Goal: Task Accomplishment & Management: Use online tool/utility

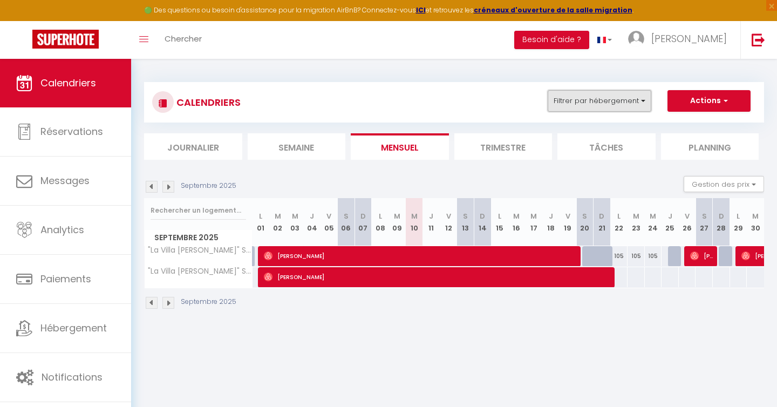
click at [599, 110] on button "Filtrer par hébergement" at bounding box center [600, 101] width 104 height 22
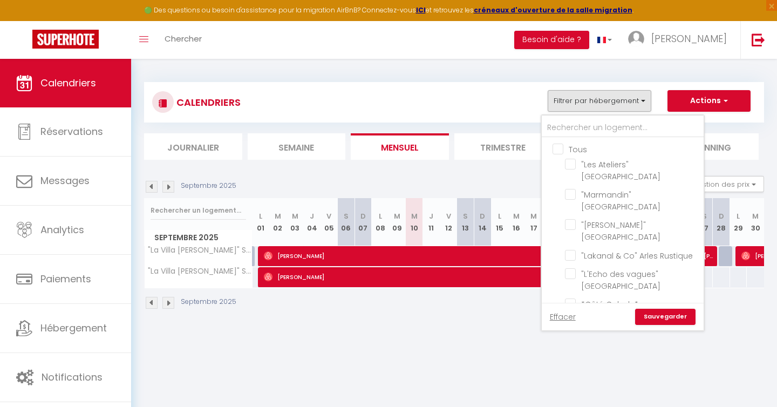
click at [558, 152] on input "Tous" at bounding box center [633, 148] width 162 height 11
checkbox input "true"
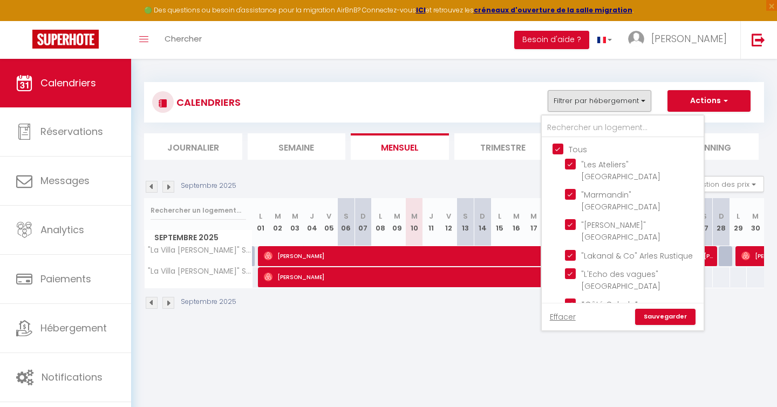
checkbox input "true"
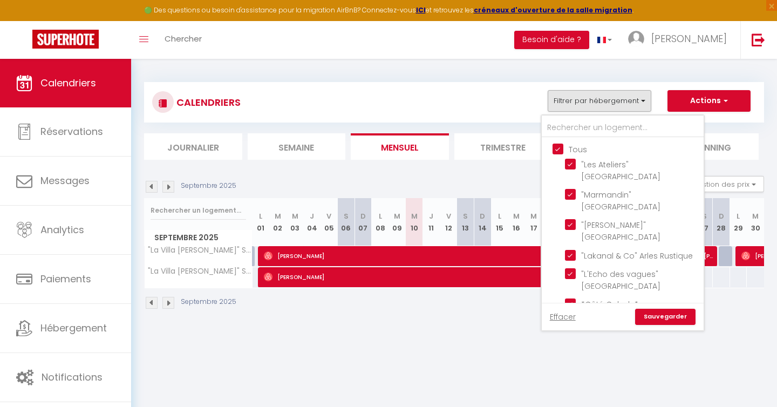
checkbox input "true"
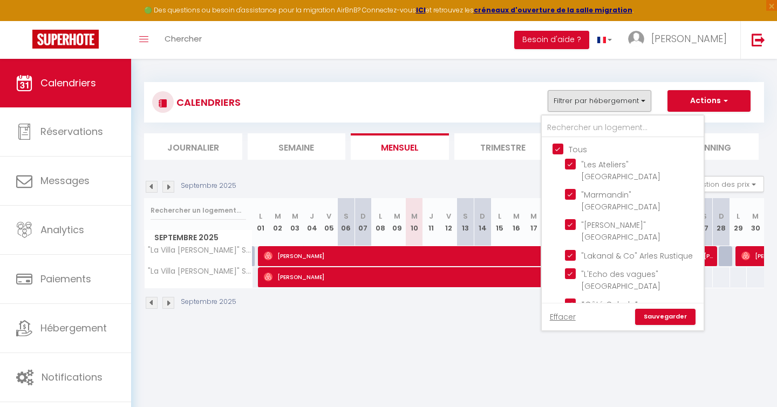
checkbox input "true"
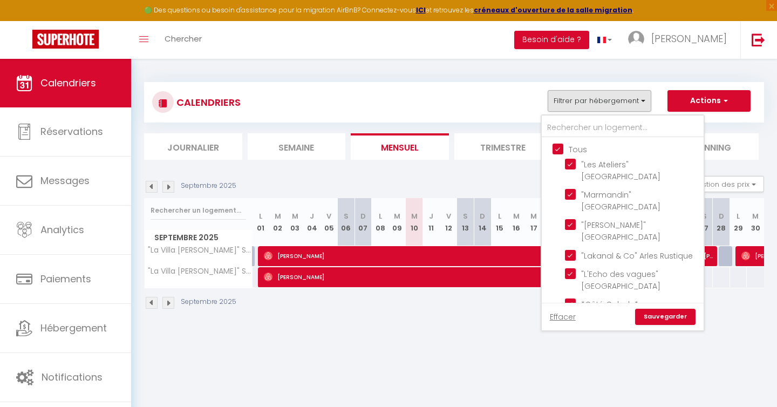
checkbox input "true"
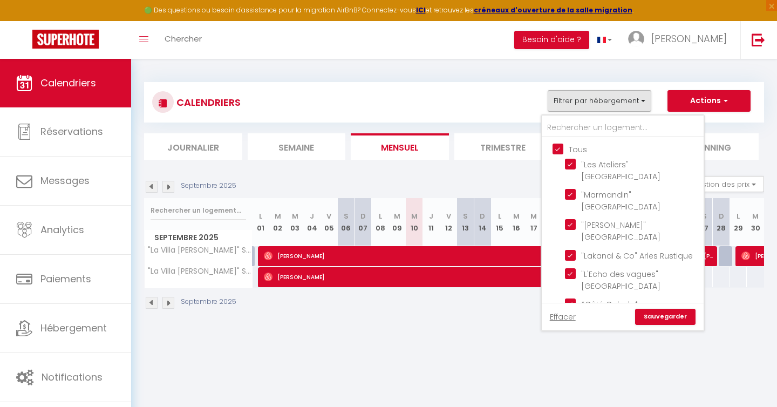
checkbox input "true"
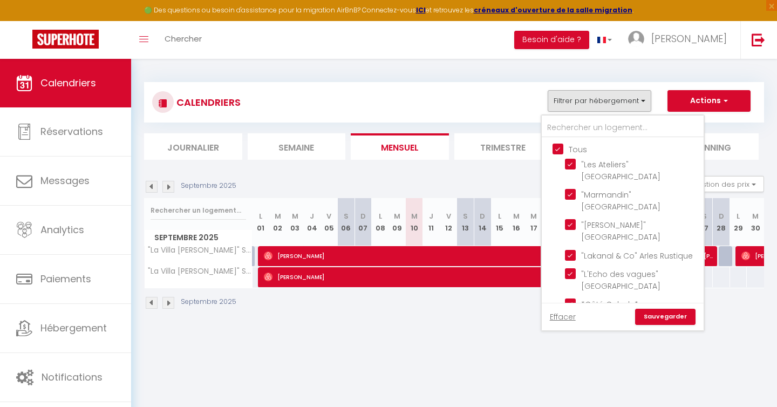
checkbox input "true"
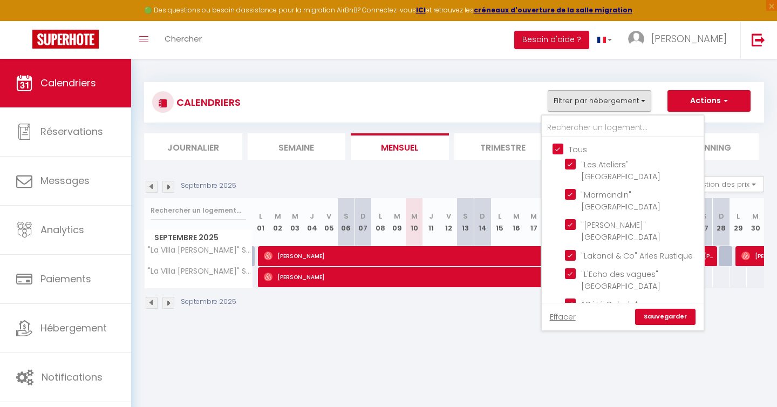
checkbox input "true"
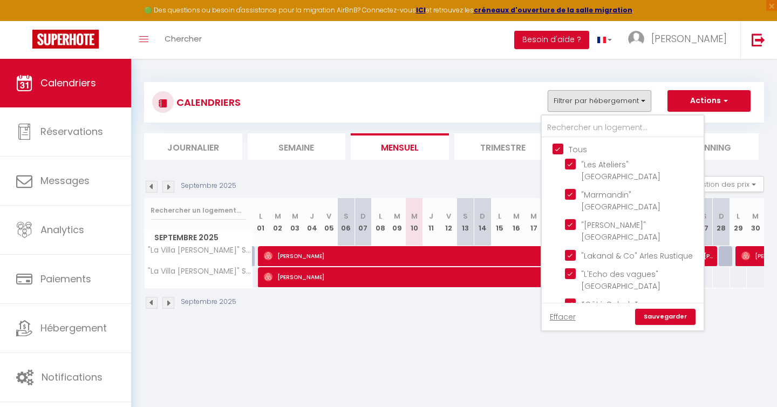
checkbox input "true"
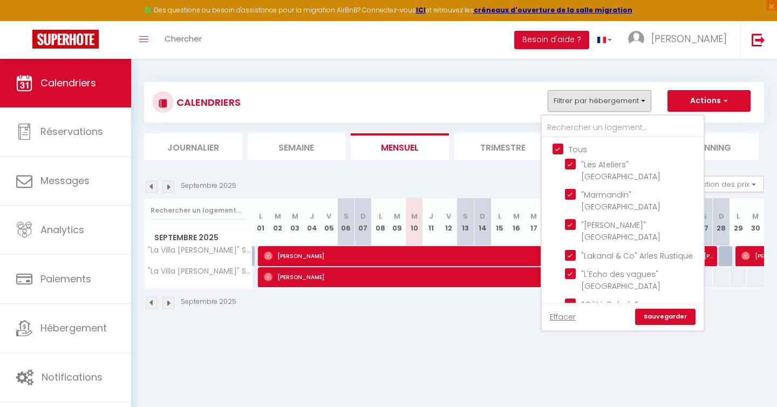
checkbox input "true"
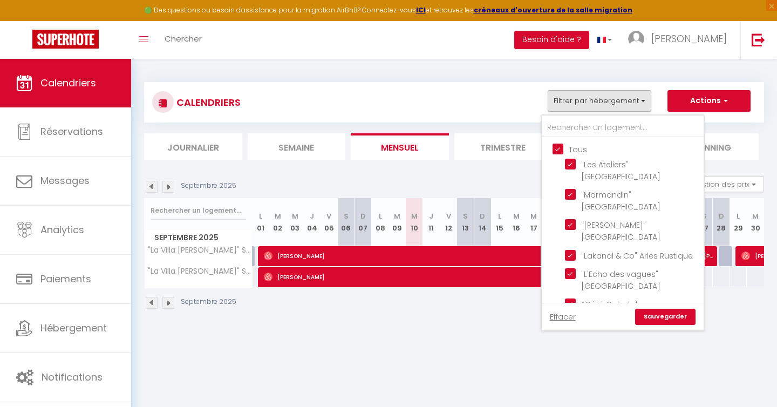
checkbox input "true"
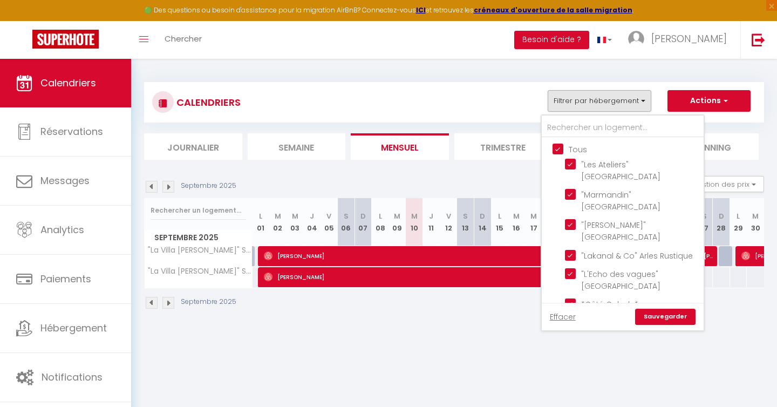
checkbox input "true"
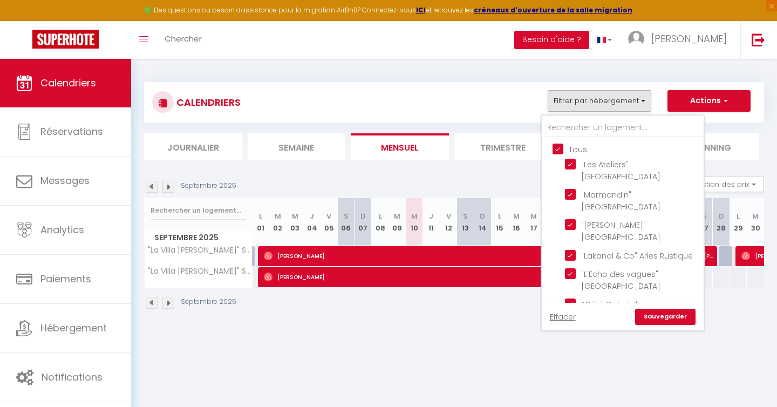
checkbox input "true"
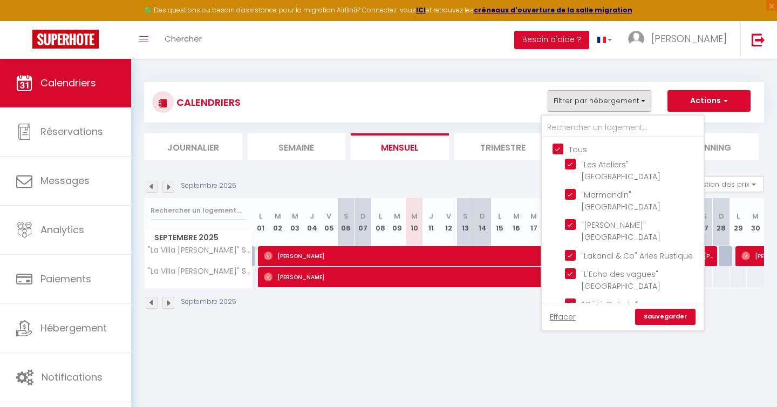
checkbox input "true"
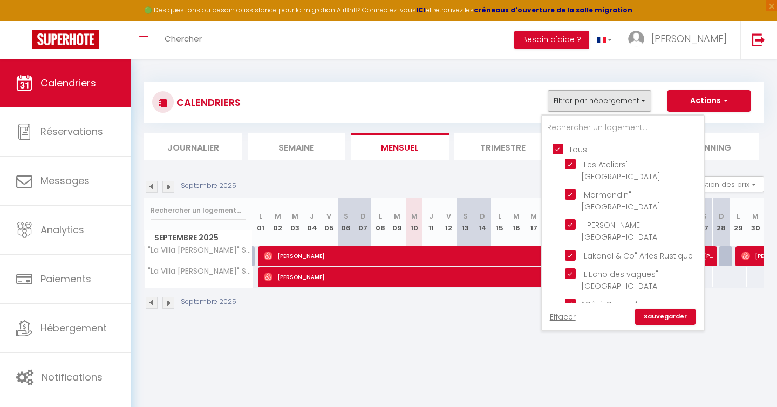
checkbox input "true"
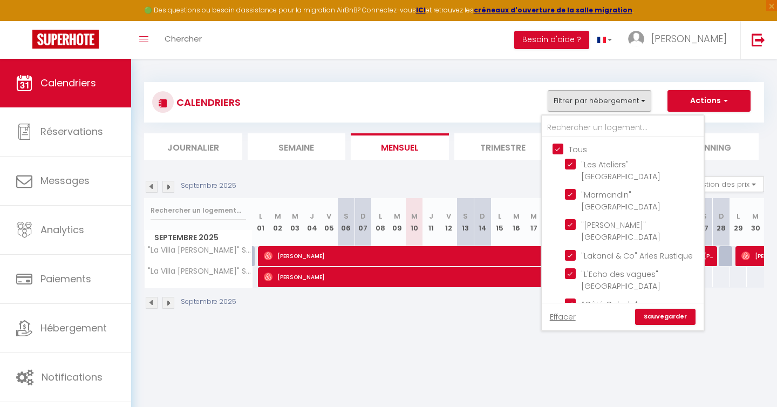
checkbox input "true"
click at [558, 152] on input "Tous" at bounding box center [633, 148] width 162 height 11
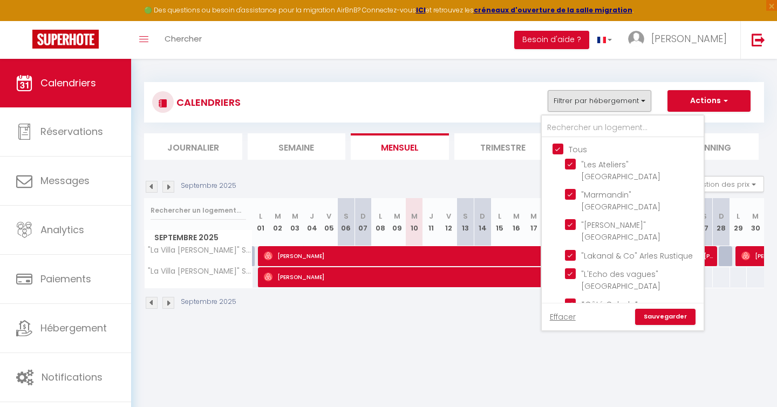
checkbox input "false"
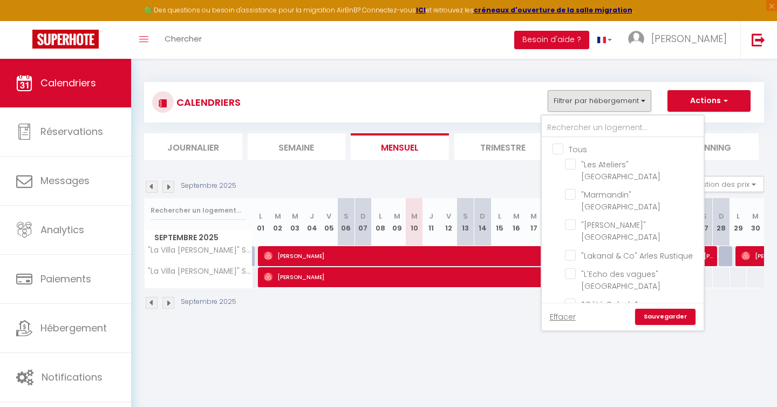
checkbox input "false"
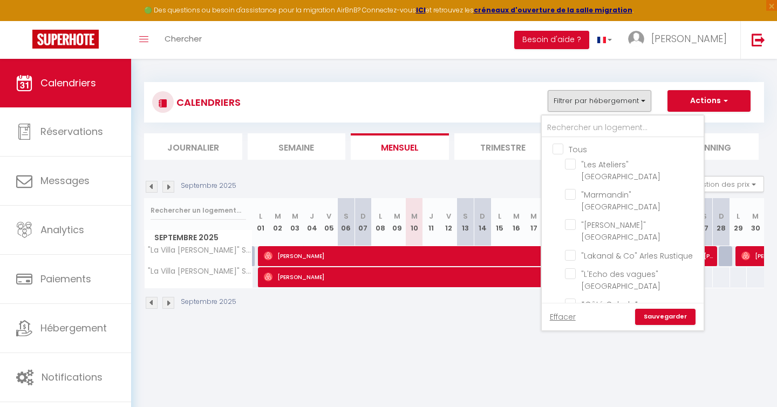
checkbox input "false"
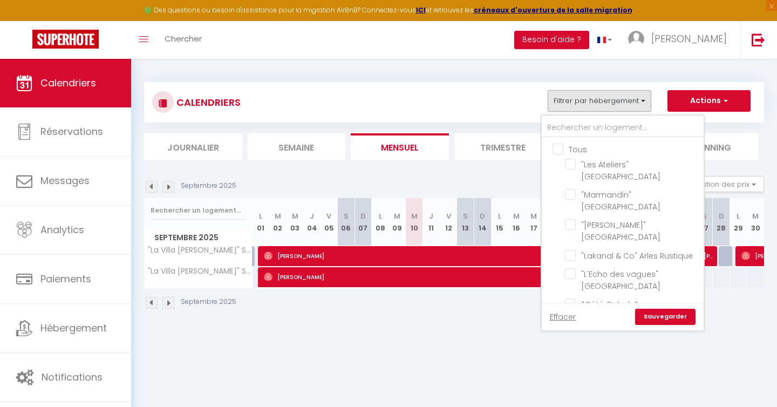
checkbox input "false"
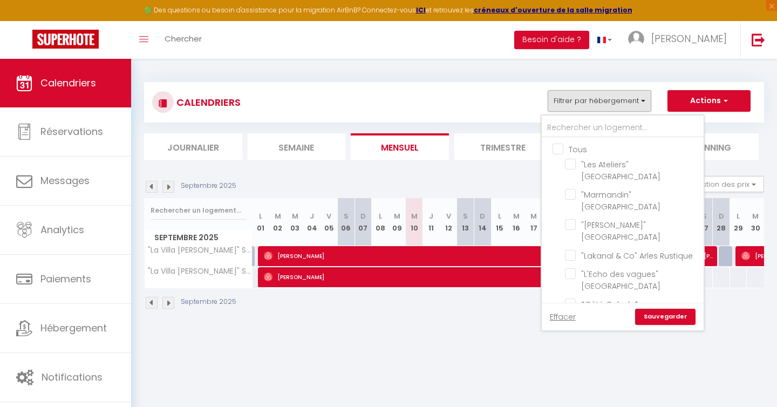
checkbox input "false"
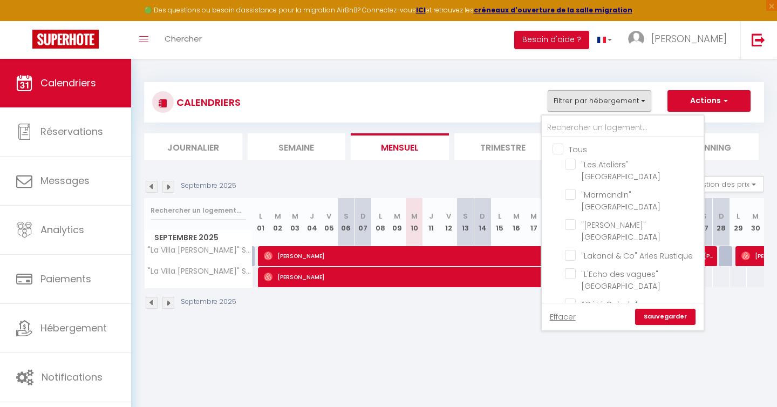
checkbox input "false"
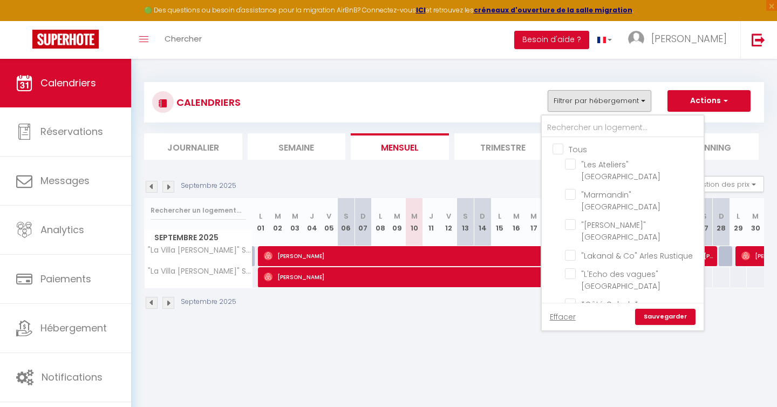
checkbox input "false"
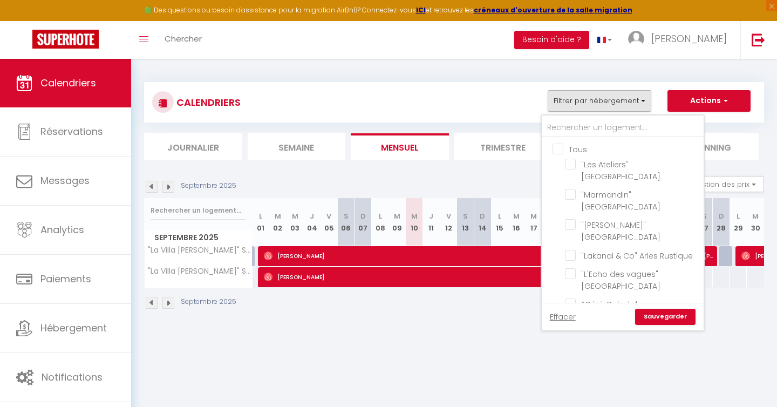
checkbox input "false"
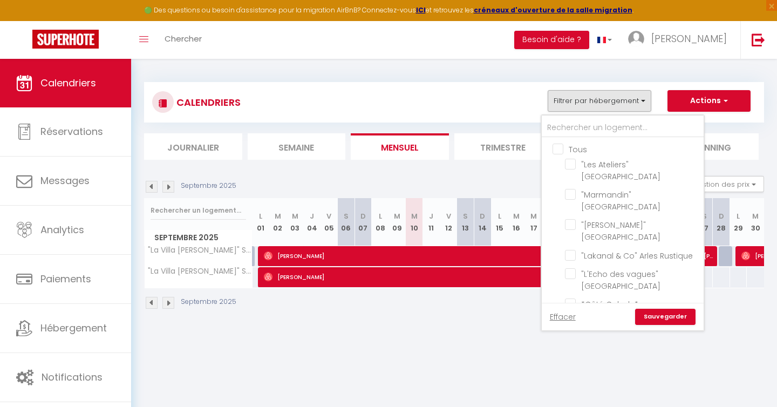
checkbox input "false"
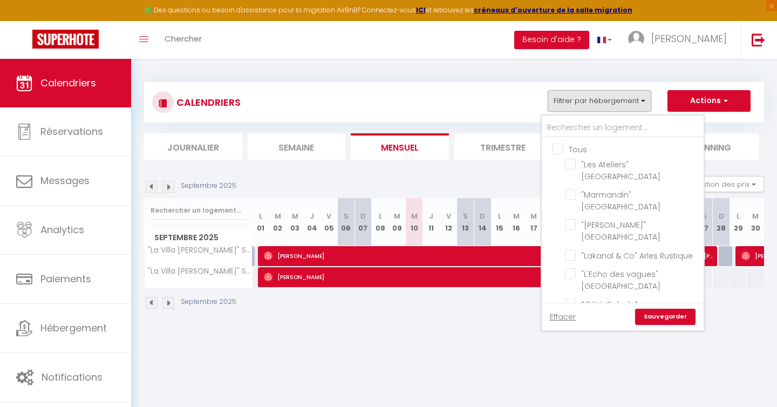
checkbox input "false"
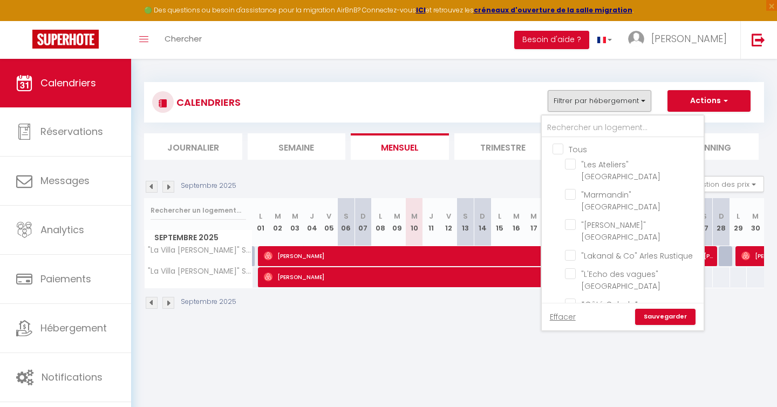
checkbox input "false"
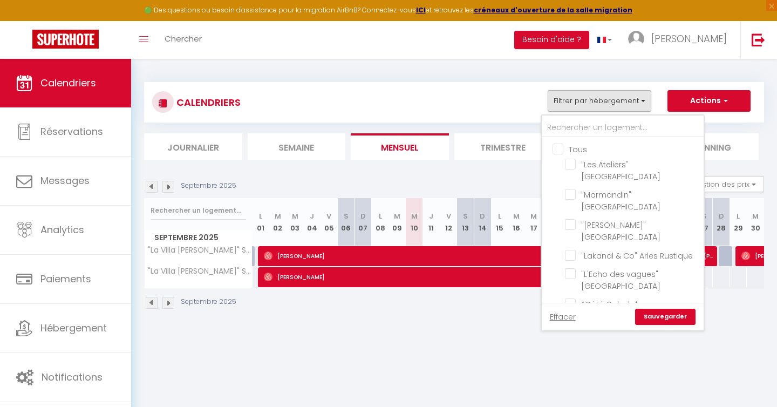
checkbox input "false"
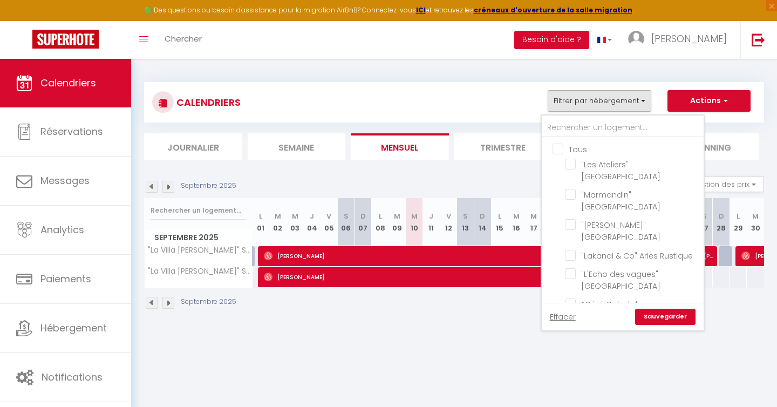
checkbox input "false"
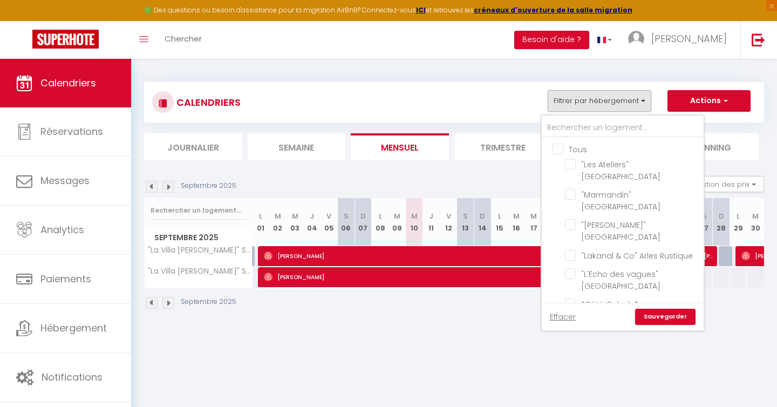
checkbox input "false"
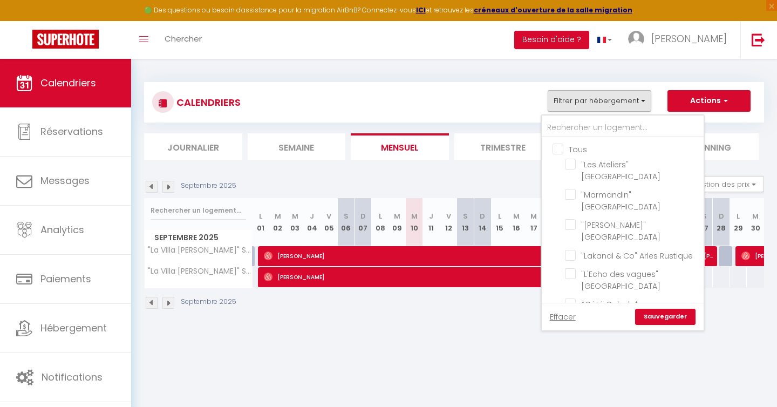
checkbox input "false"
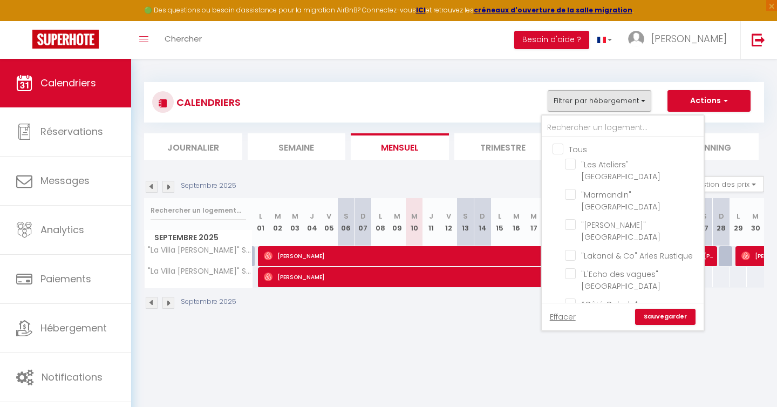
checkbox input "false"
click at [565, 136] on input "text" at bounding box center [623, 127] width 162 height 19
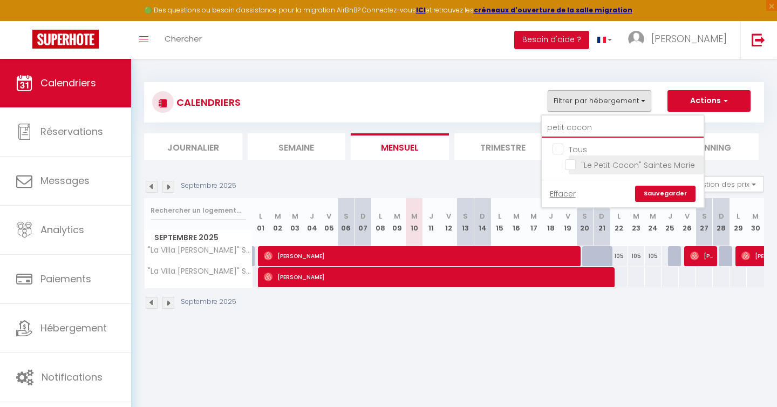
type input "petit cocon"
click at [573, 163] on input ""Le Petit Cocon" Saintes Marie" at bounding box center [632, 164] width 135 height 11
checkbox input "true"
click at [568, 130] on input "petit cocon" at bounding box center [623, 127] width 162 height 19
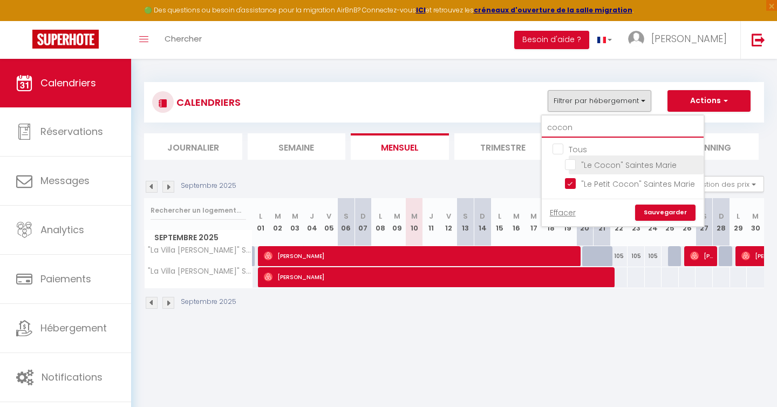
type input "cocon"
click at [570, 167] on input ""Le Cocon" Saintes Marie" at bounding box center [632, 164] width 135 height 11
checkbox input "true"
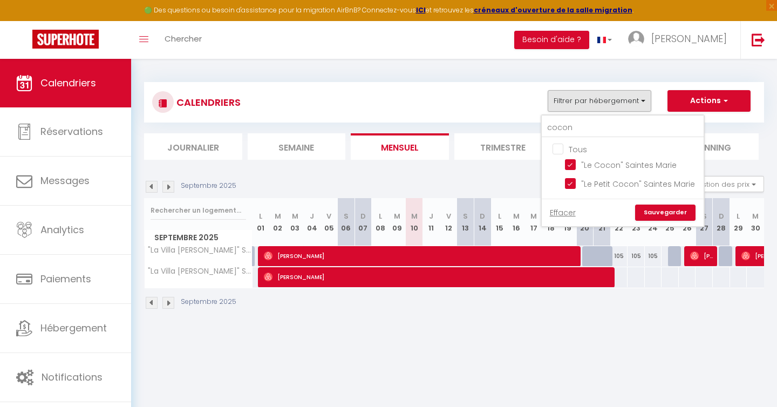
click at [667, 204] on link "Sauvegarder" at bounding box center [665, 212] width 60 height 16
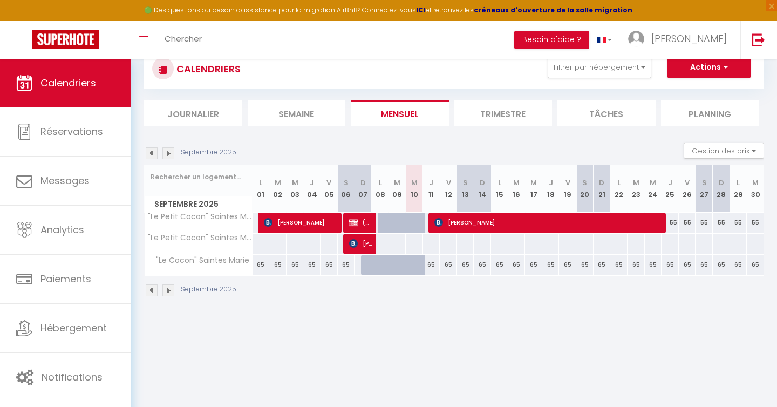
scroll to position [36, 0]
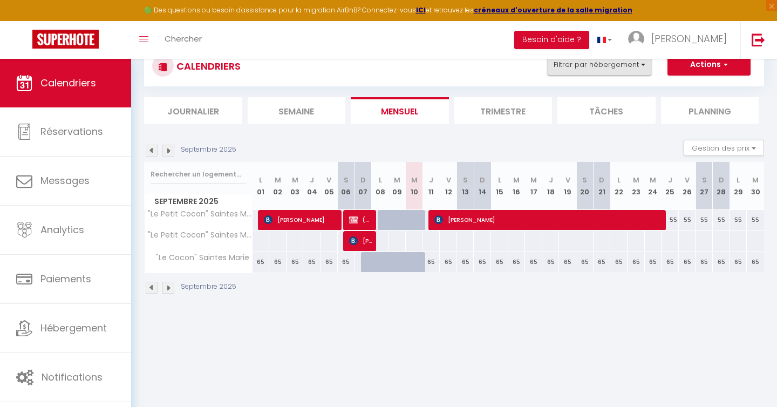
click at [592, 70] on button "Filtrer par hébergement" at bounding box center [600, 65] width 104 height 22
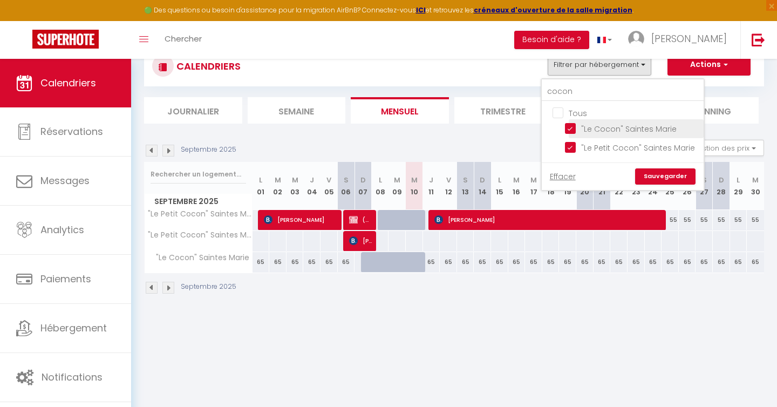
click at [570, 128] on input ""Le Cocon" Saintes Marie" at bounding box center [632, 127] width 135 height 11
checkbox input "false"
click at [571, 144] on input ""Le Petit Cocon" Saintes Marie" at bounding box center [632, 146] width 135 height 11
checkbox input "false"
click at [653, 172] on link "Sauvegarder" at bounding box center [665, 176] width 60 height 16
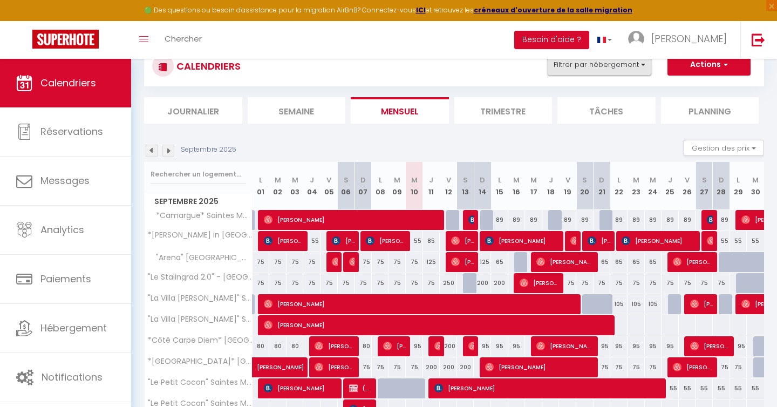
click at [555, 67] on button "Filtrer par hébergement" at bounding box center [600, 65] width 104 height 22
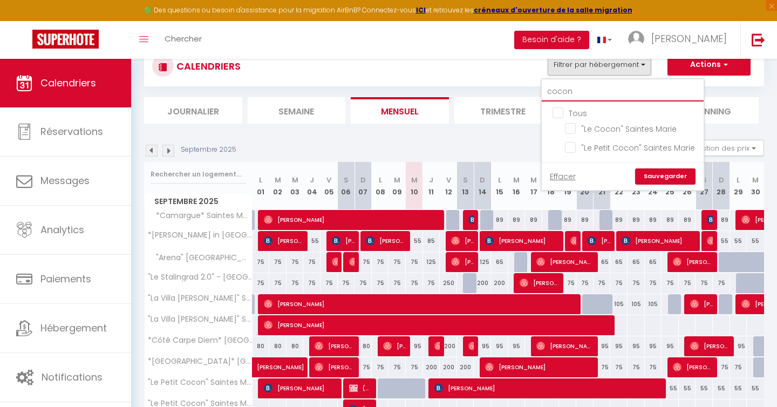
click at [571, 93] on input "cocon" at bounding box center [623, 91] width 162 height 19
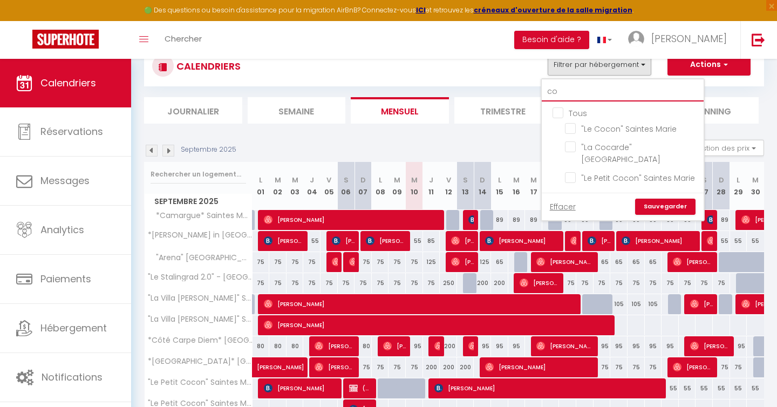
type input "c"
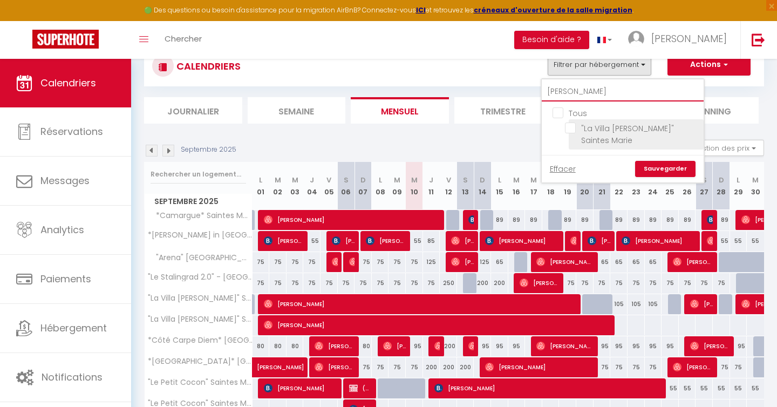
type input "[PERSON_NAME]"
click at [570, 129] on input ""La Villa [PERSON_NAME]" Saintes Marie" at bounding box center [632, 127] width 135 height 11
checkbox input "true"
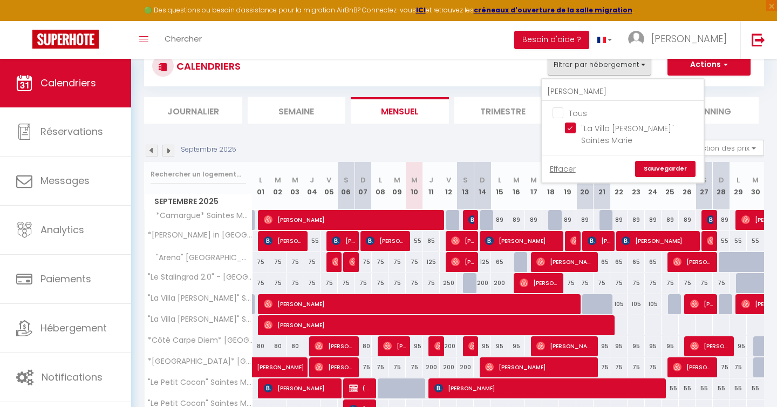
click at [652, 161] on link "Sauvegarder" at bounding box center [665, 169] width 60 height 16
